Goal: Submit feedback/report problem: Provide input to the site owners about the experience or issues

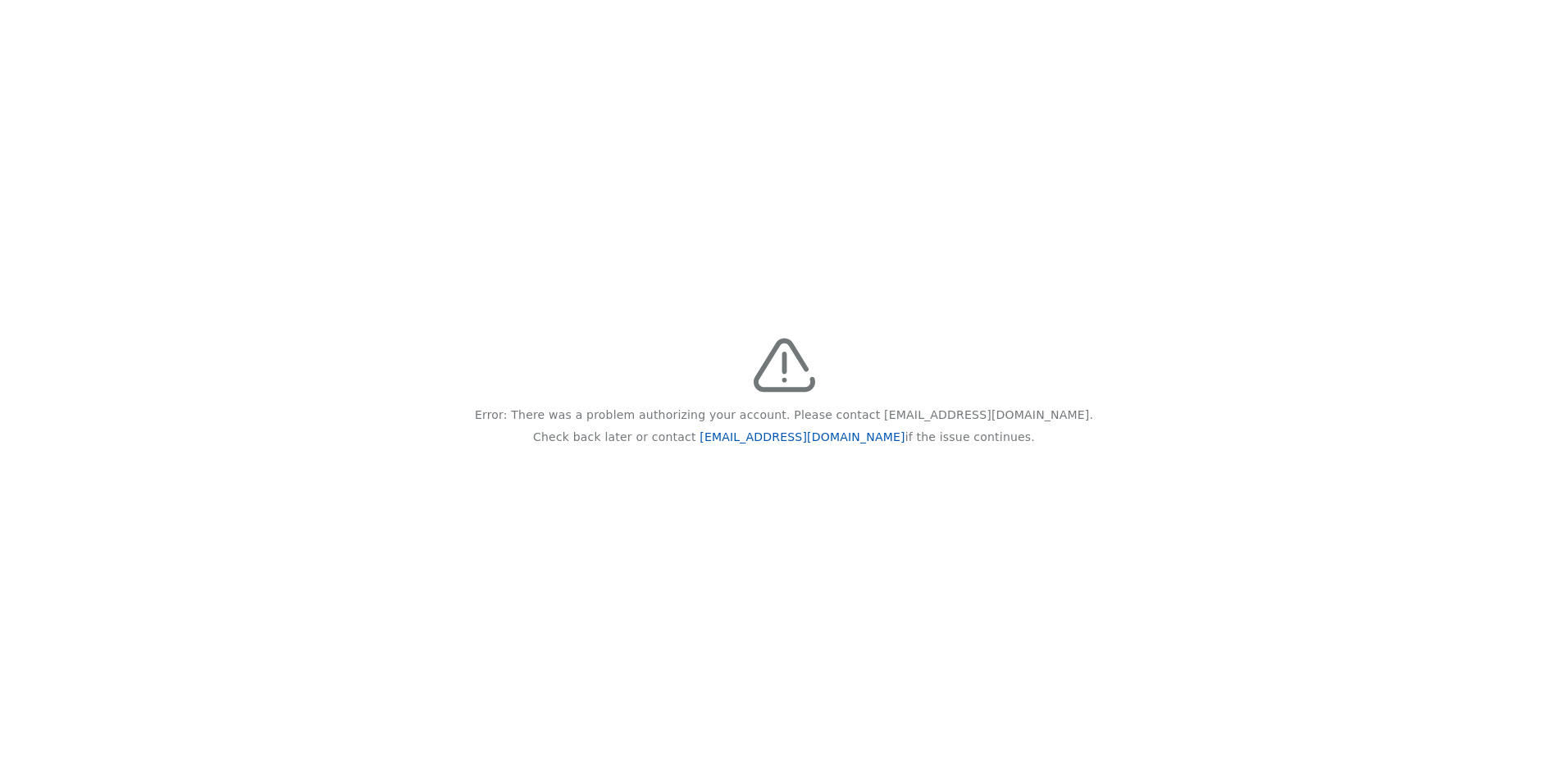
click at [754, 437] on link "[EMAIL_ADDRESS][DOMAIN_NAME]" at bounding box center [802, 437] width 205 height 14
